Goal: Information Seeking & Learning: Learn about a topic

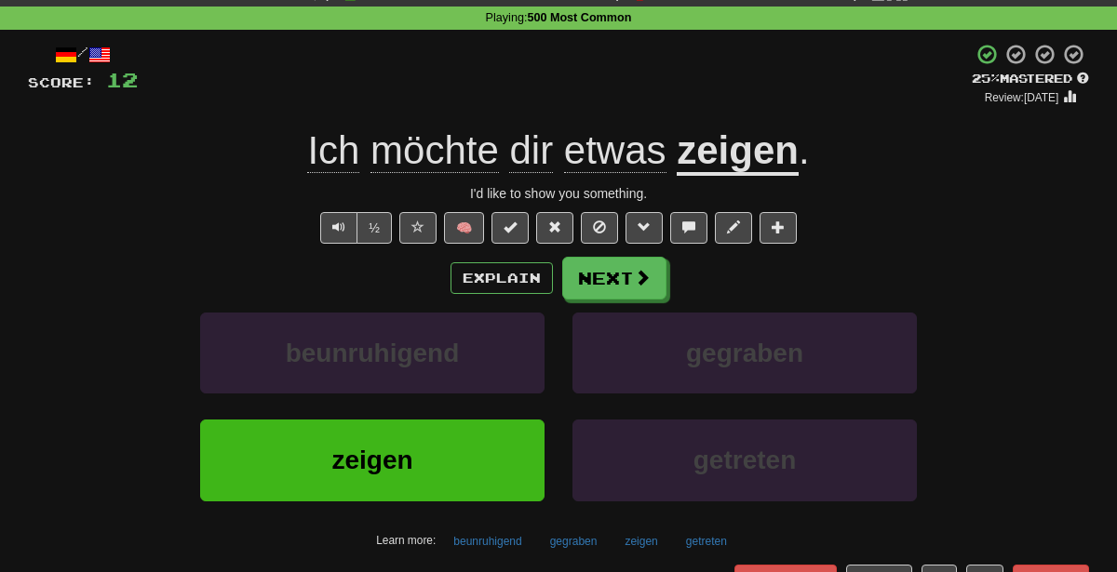
scroll to position [31, 0]
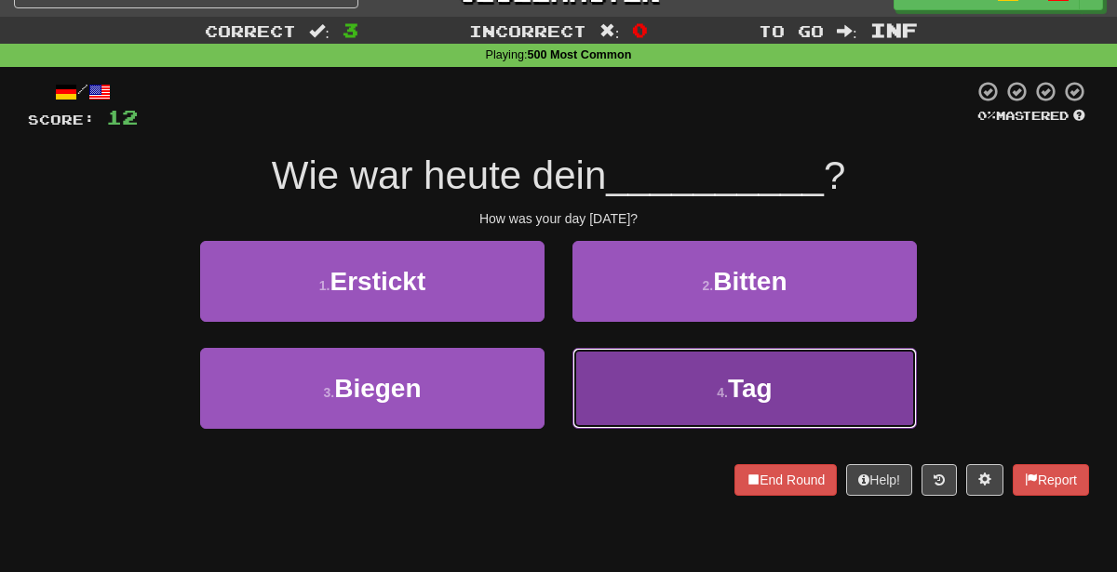
click at [659, 378] on button "4 . Tag" at bounding box center [744, 388] width 344 height 81
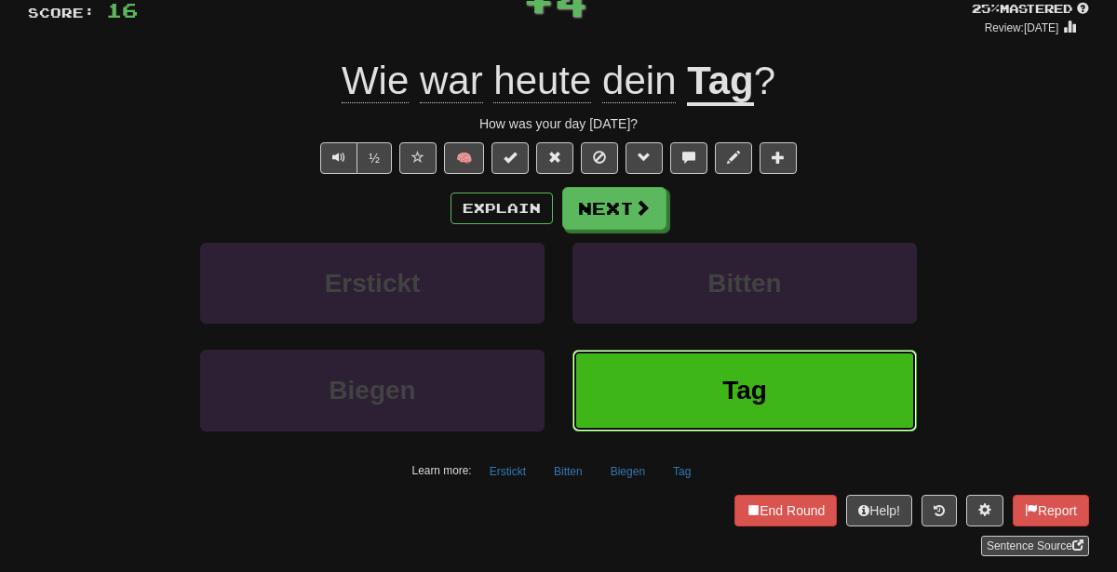
scroll to position [159, 0]
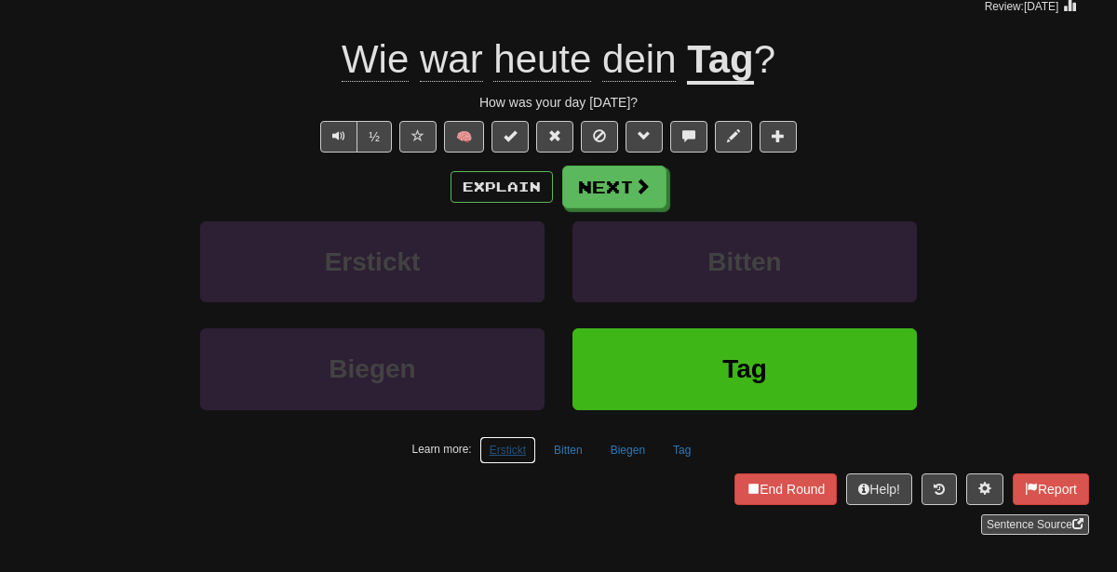
click at [512, 447] on button "Erstickt" at bounding box center [507, 451] width 57 height 28
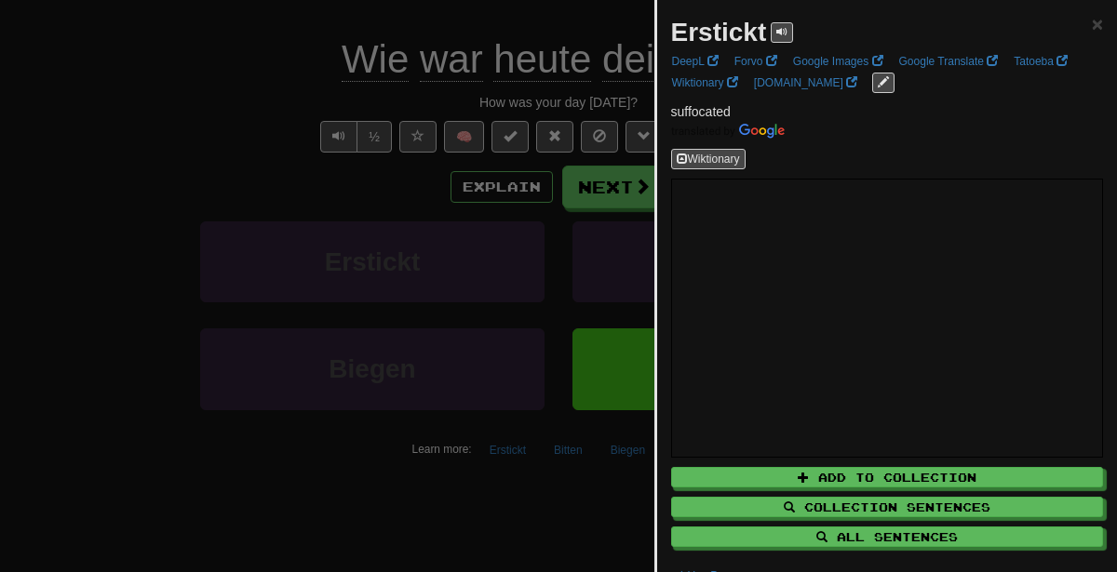
click at [376, 326] on div at bounding box center [558, 286] width 1117 height 572
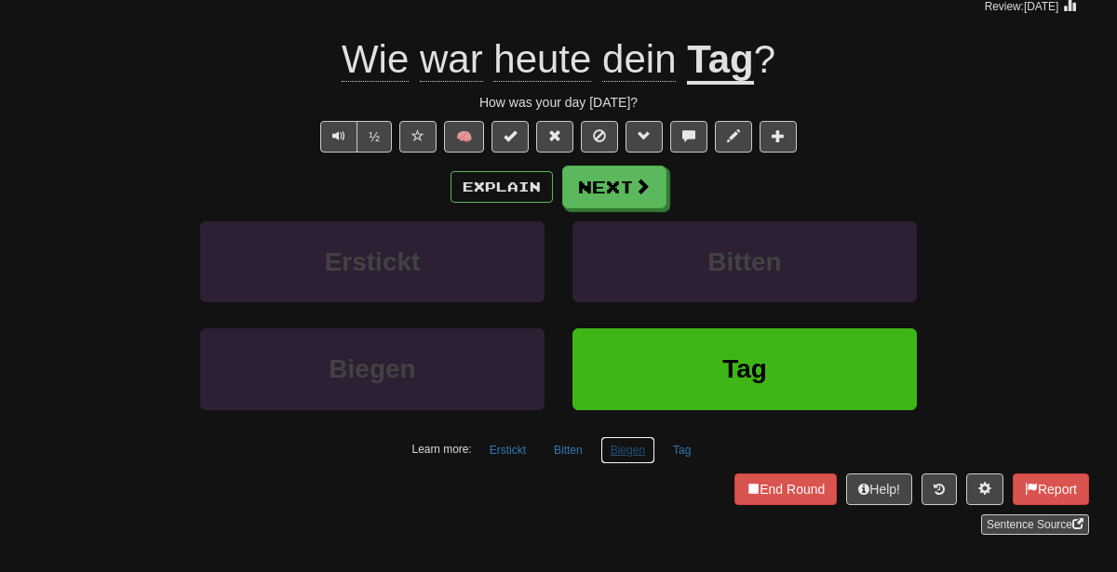
click at [624, 445] on button "Biegen" at bounding box center [627, 451] width 55 height 28
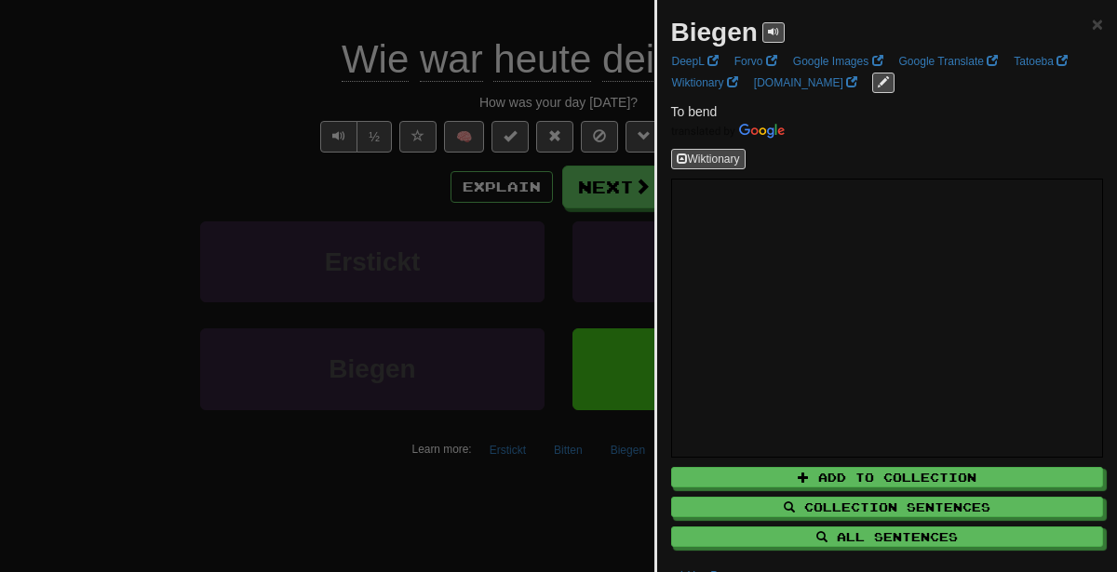
click at [172, 361] on div at bounding box center [558, 286] width 1117 height 572
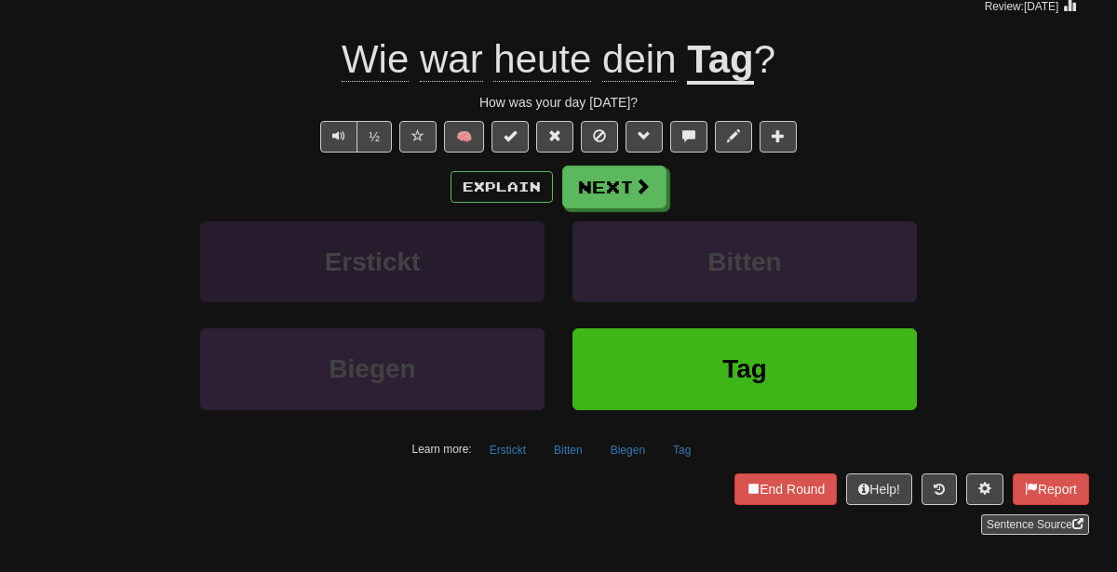
scroll to position [0, 0]
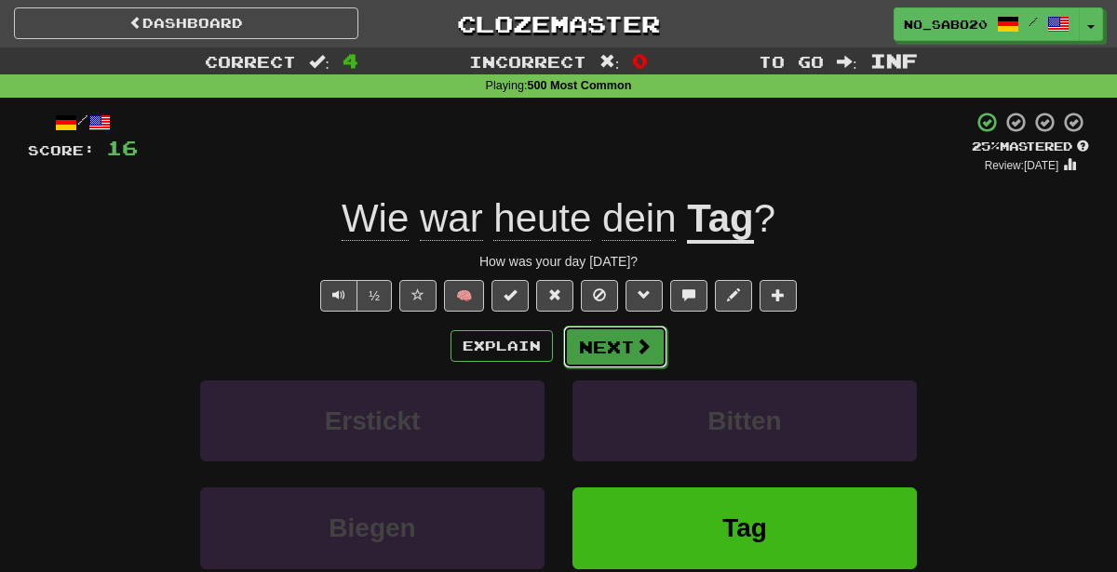
click at [594, 340] on button "Next" at bounding box center [615, 347] width 104 height 43
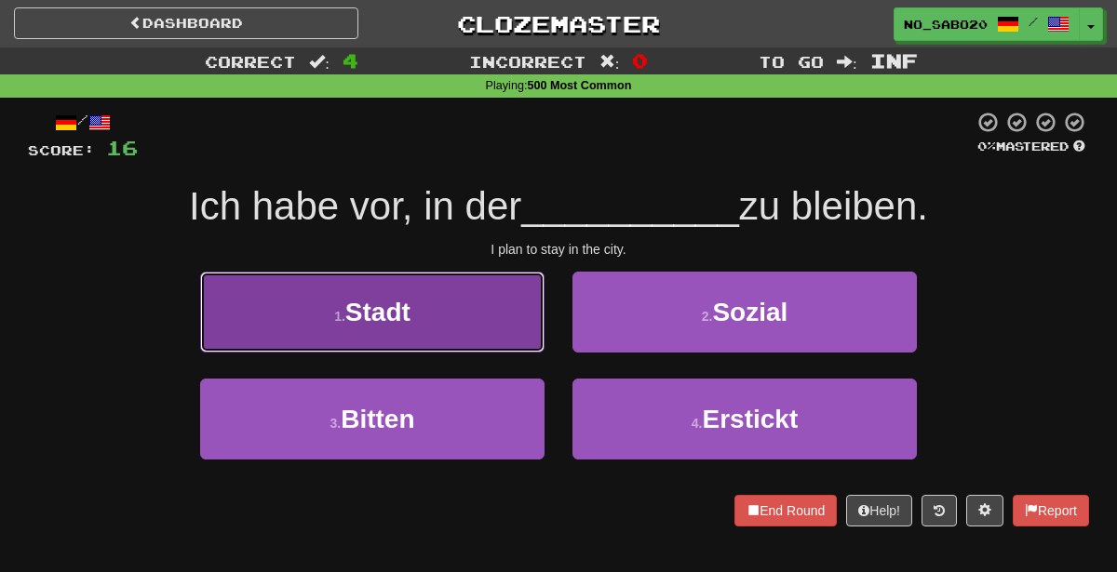
click at [500, 284] on button "1 . Stadt" at bounding box center [372, 312] width 344 height 81
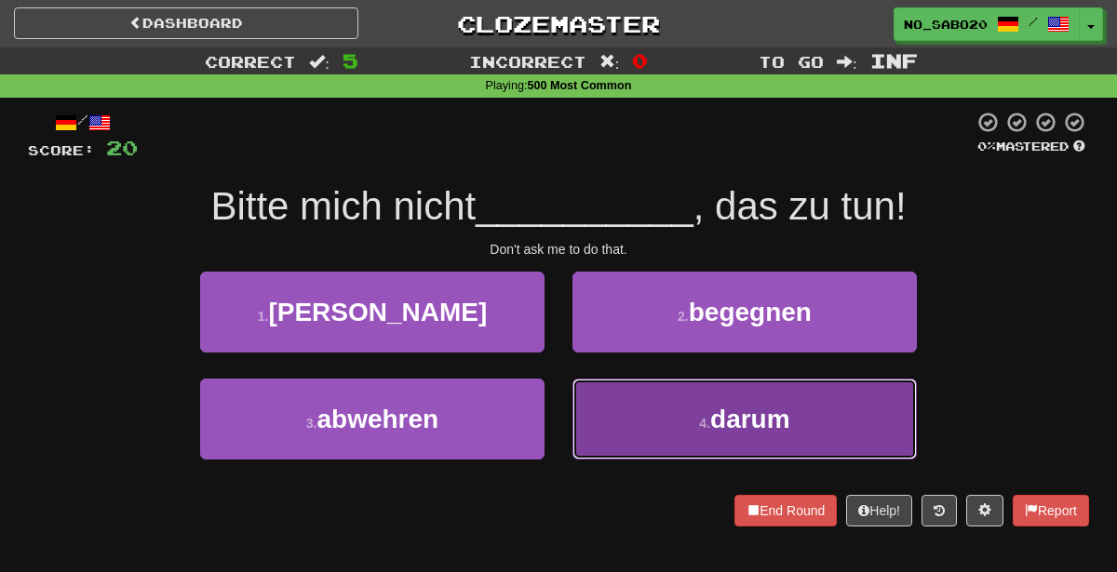
click at [665, 416] on button "4 . darum" at bounding box center [744, 419] width 344 height 81
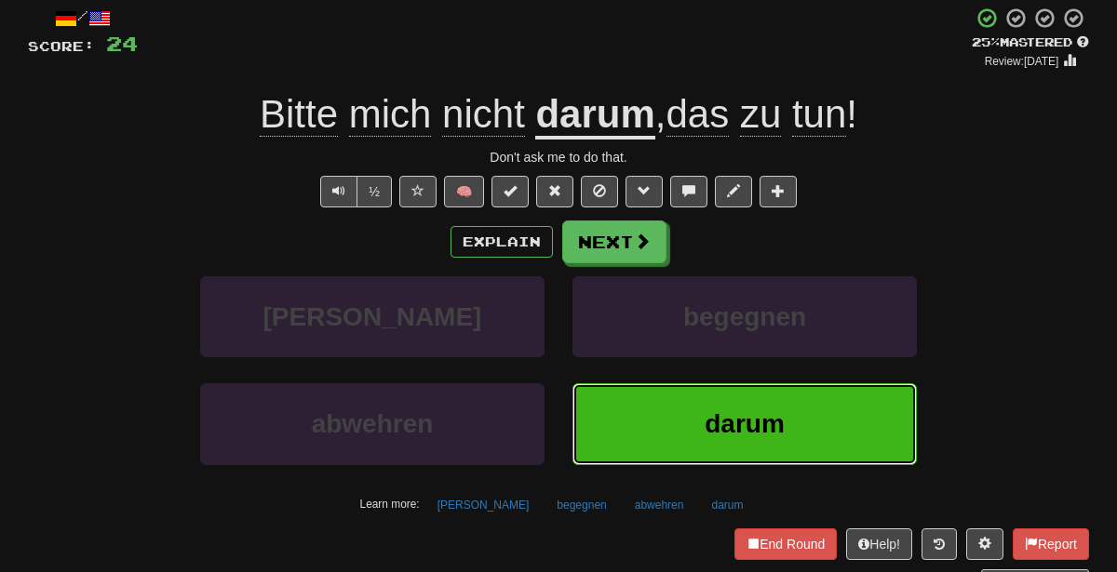
scroll to position [141, 0]
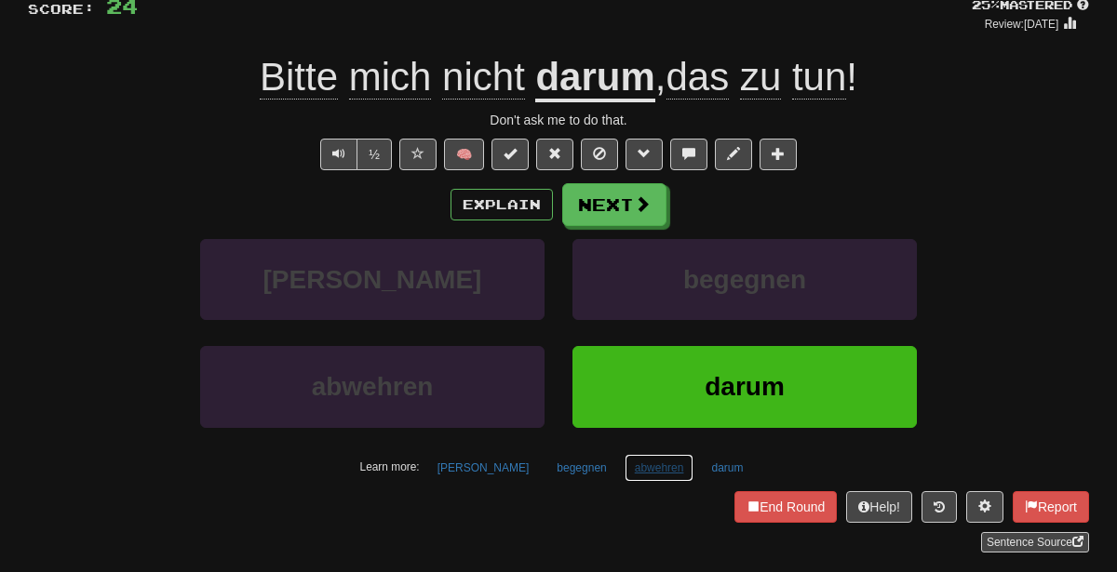
click at [632, 458] on button "abwehren" at bounding box center [660, 468] width 70 height 28
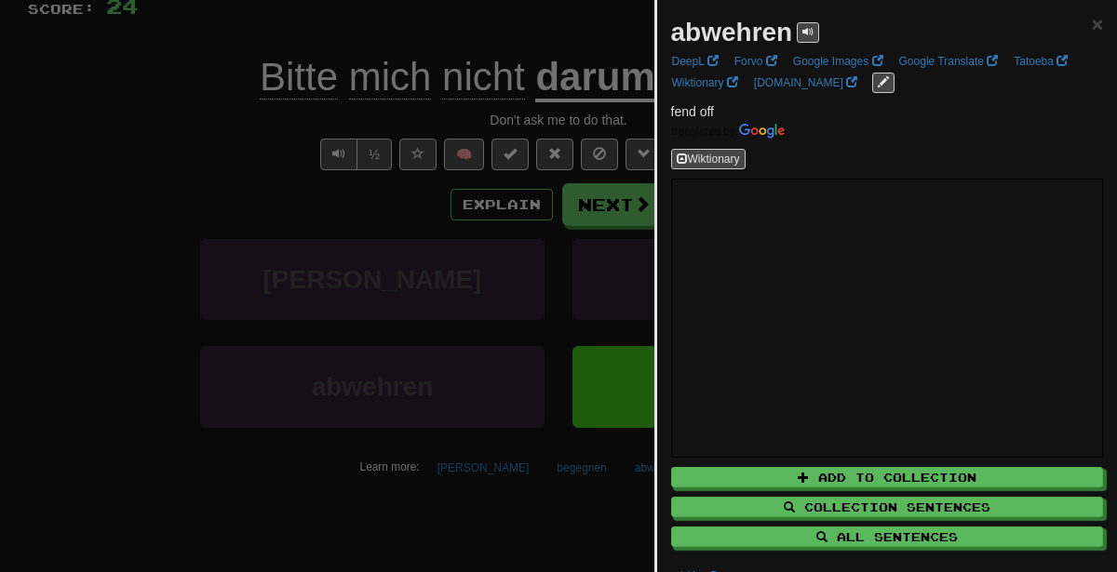
click at [368, 127] on div at bounding box center [558, 286] width 1117 height 572
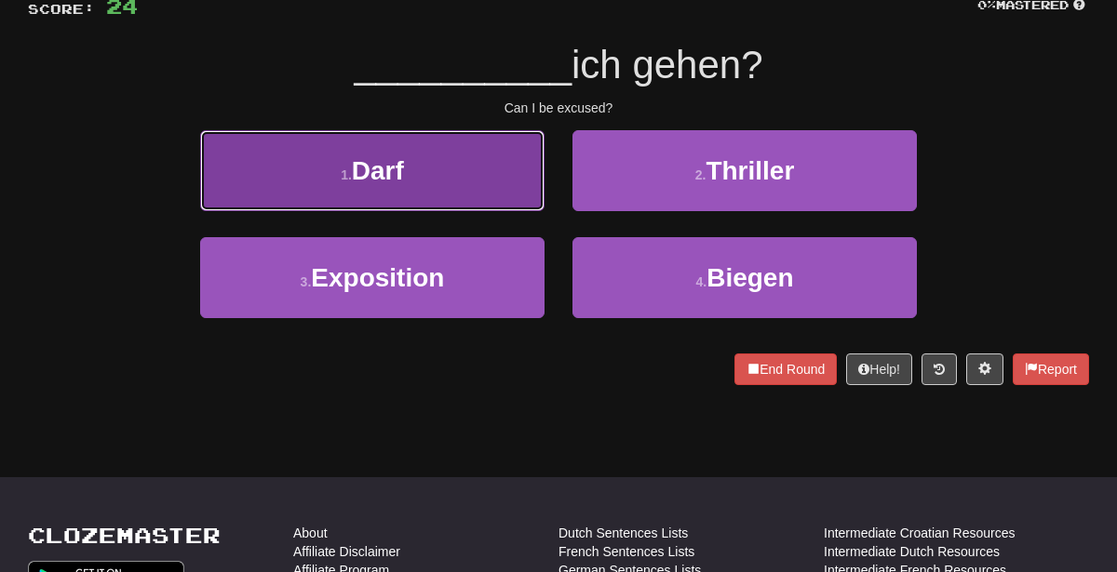
click at [491, 141] on button "1 . Darf" at bounding box center [372, 170] width 344 height 81
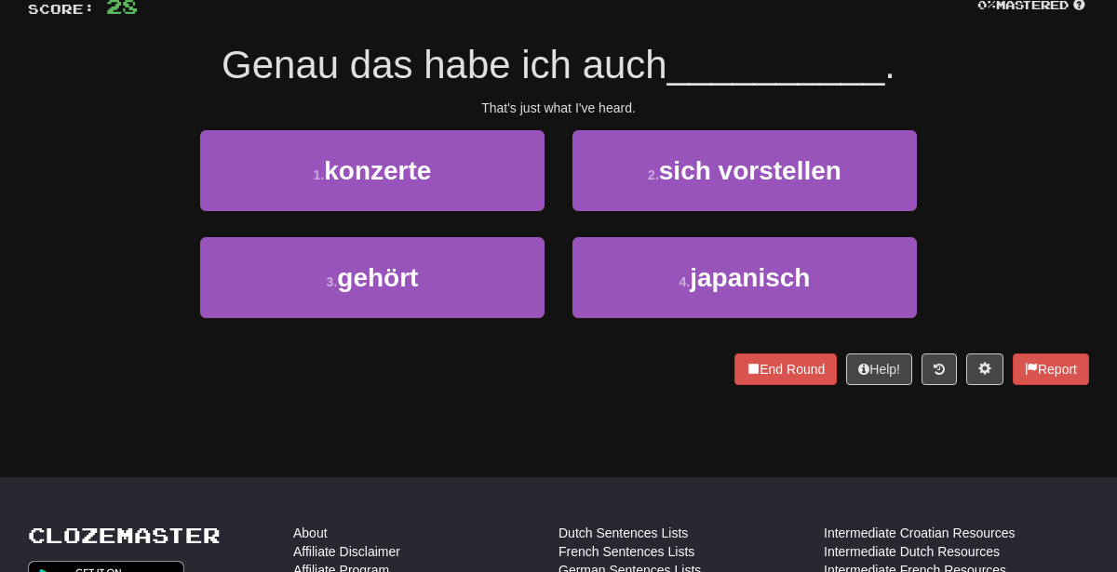
scroll to position [0, 0]
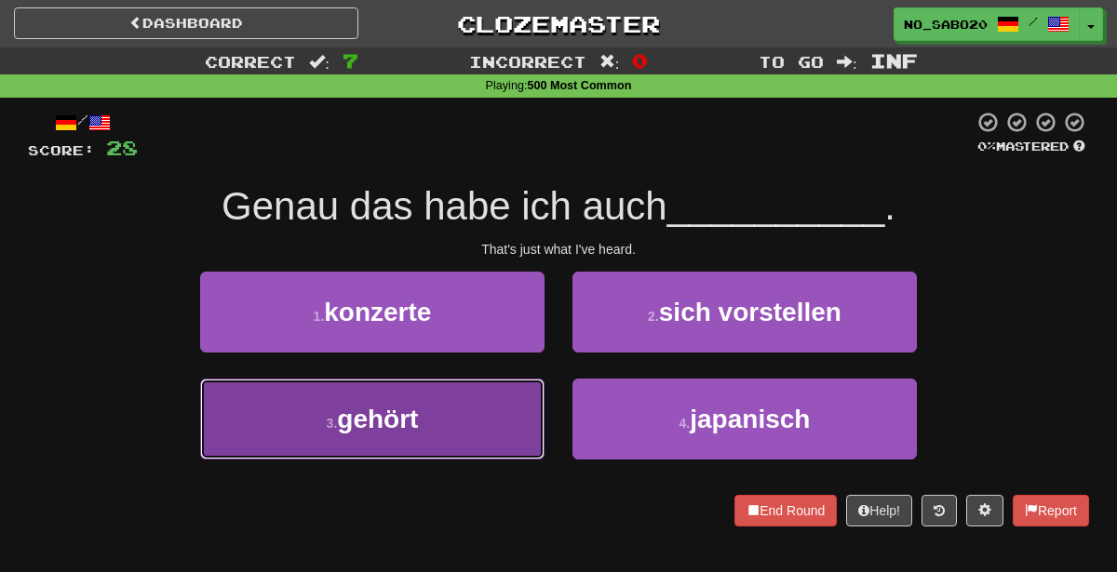
click at [467, 438] on button "3 . gehört" at bounding box center [372, 419] width 344 height 81
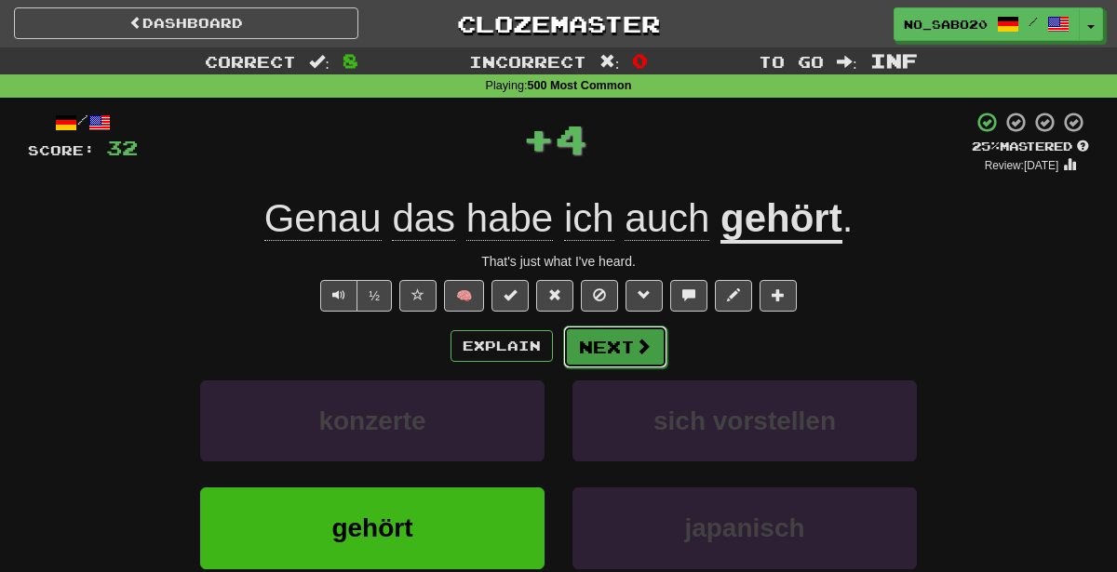
click at [624, 345] on button "Next" at bounding box center [615, 347] width 104 height 43
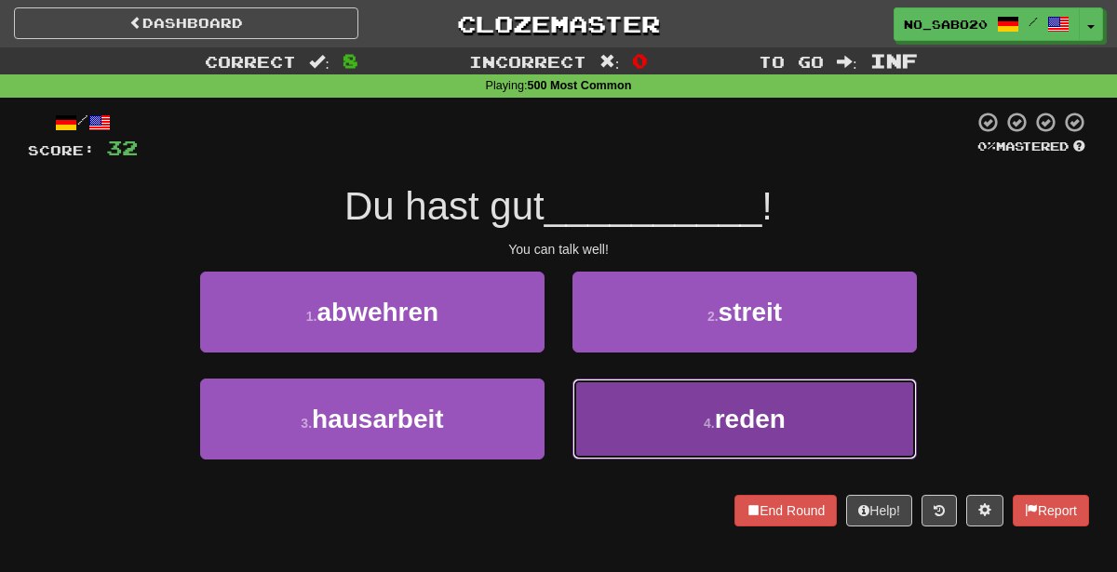
click at [606, 424] on button "4 . reden" at bounding box center [744, 419] width 344 height 81
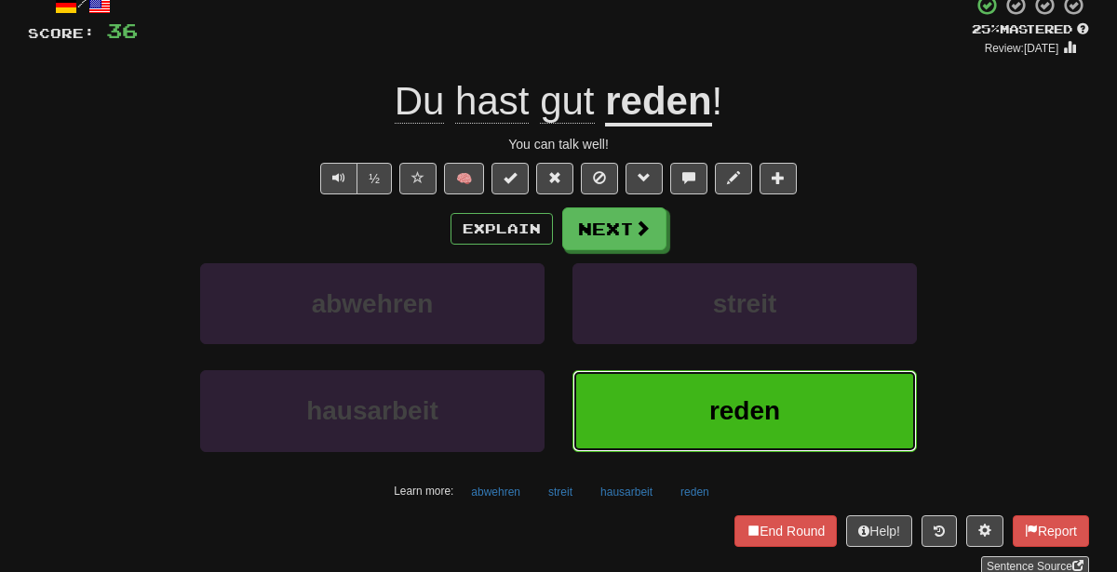
scroll to position [121, 0]
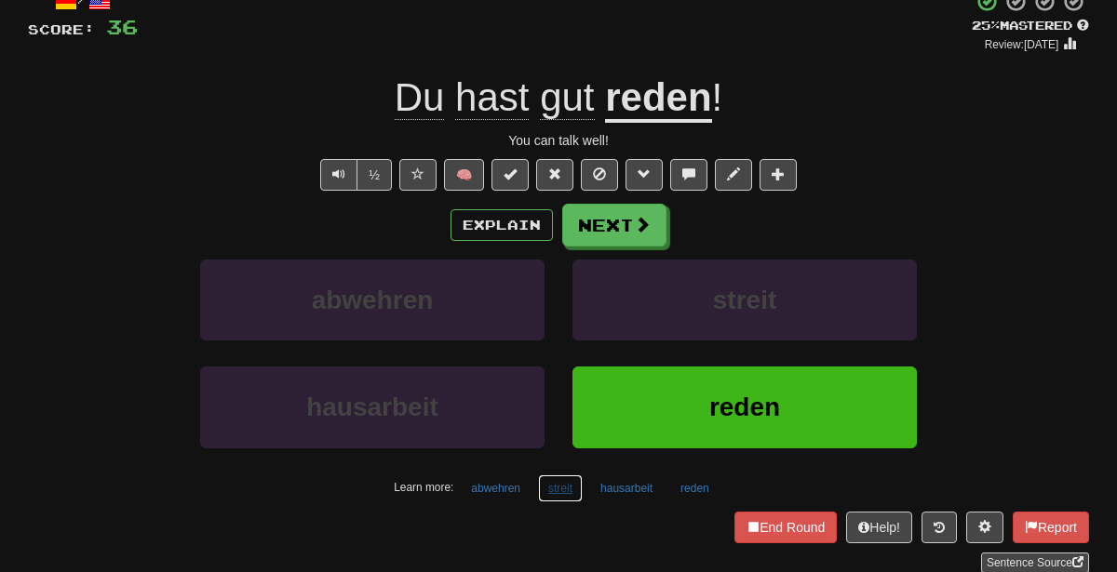
click at [579, 488] on button "streit" at bounding box center [560, 489] width 45 height 28
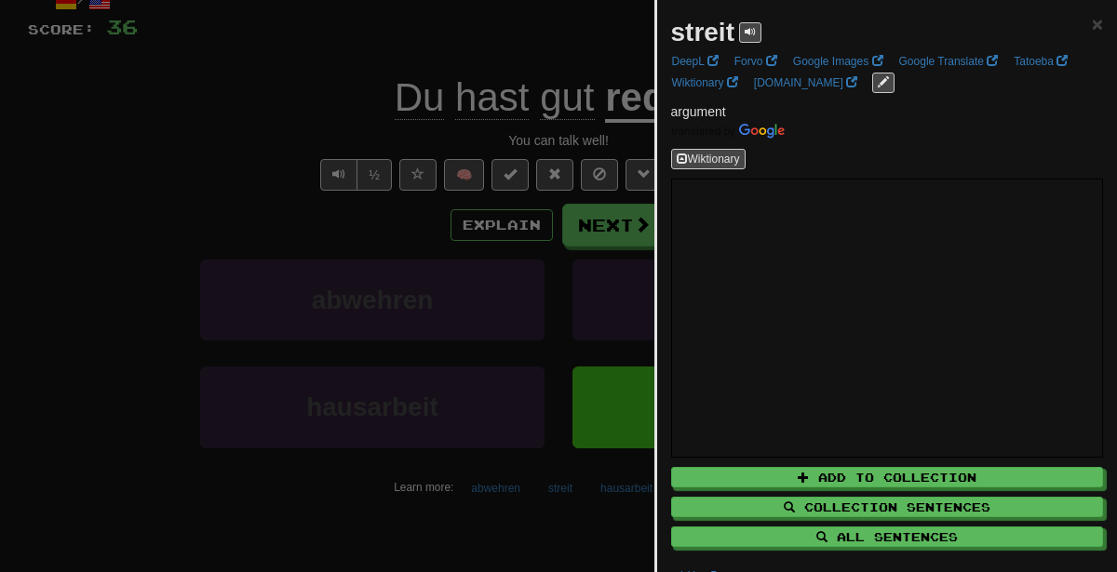
click at [358, 172] on div at bounding box center [558, 286] width 1117 height 572
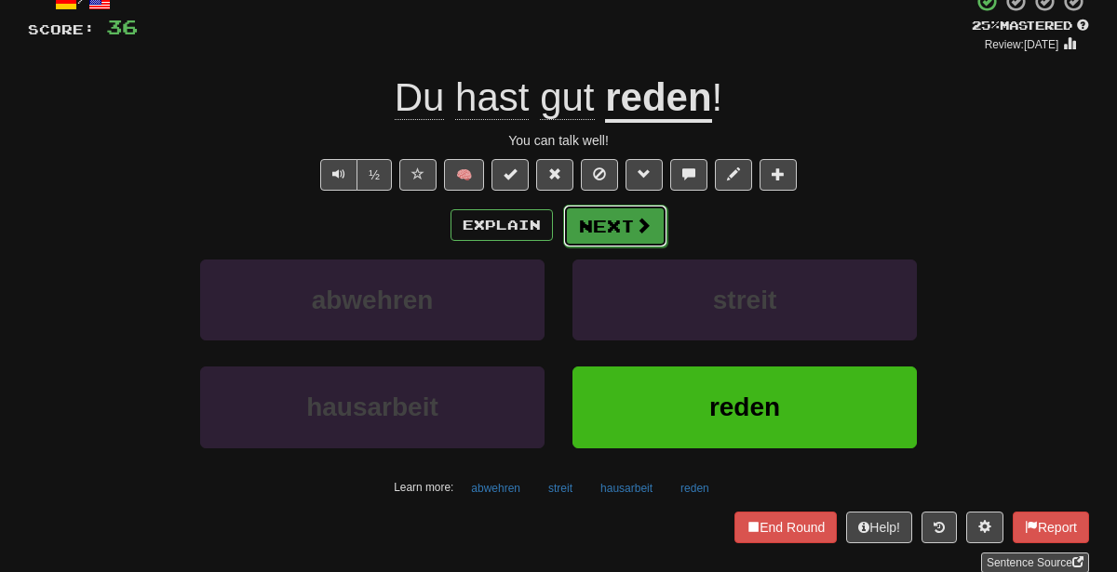
click at [638, 241] on button "Next" at bounding box center [615, 226] width 104 height 43
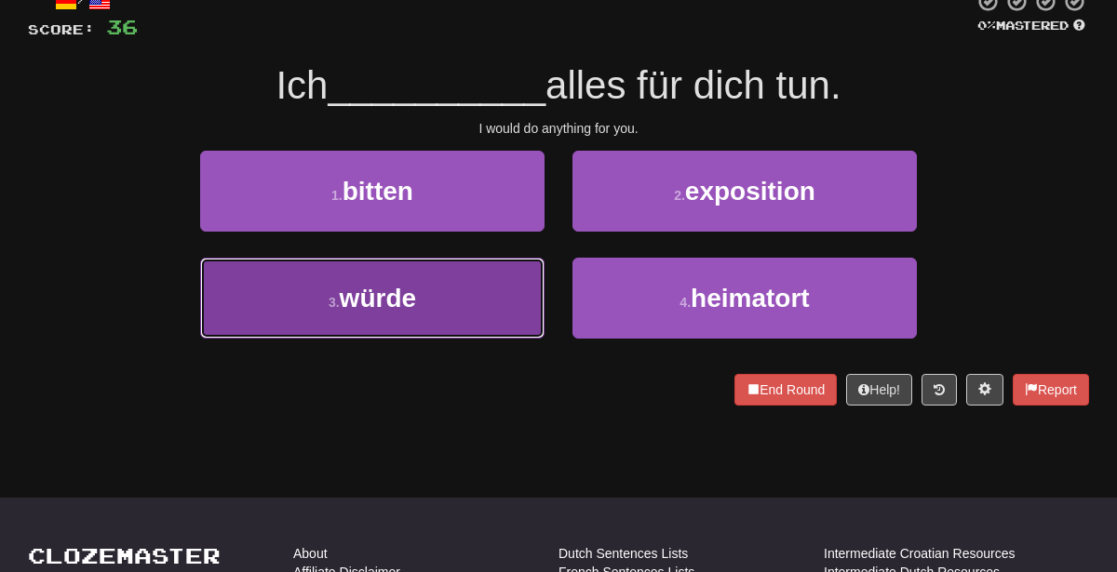
click at [472, 318] on button "3 . würde" at bounding box center [372, 298] width 344 height 81
